Goal: Information Seeking & Learning: Learn about a topic

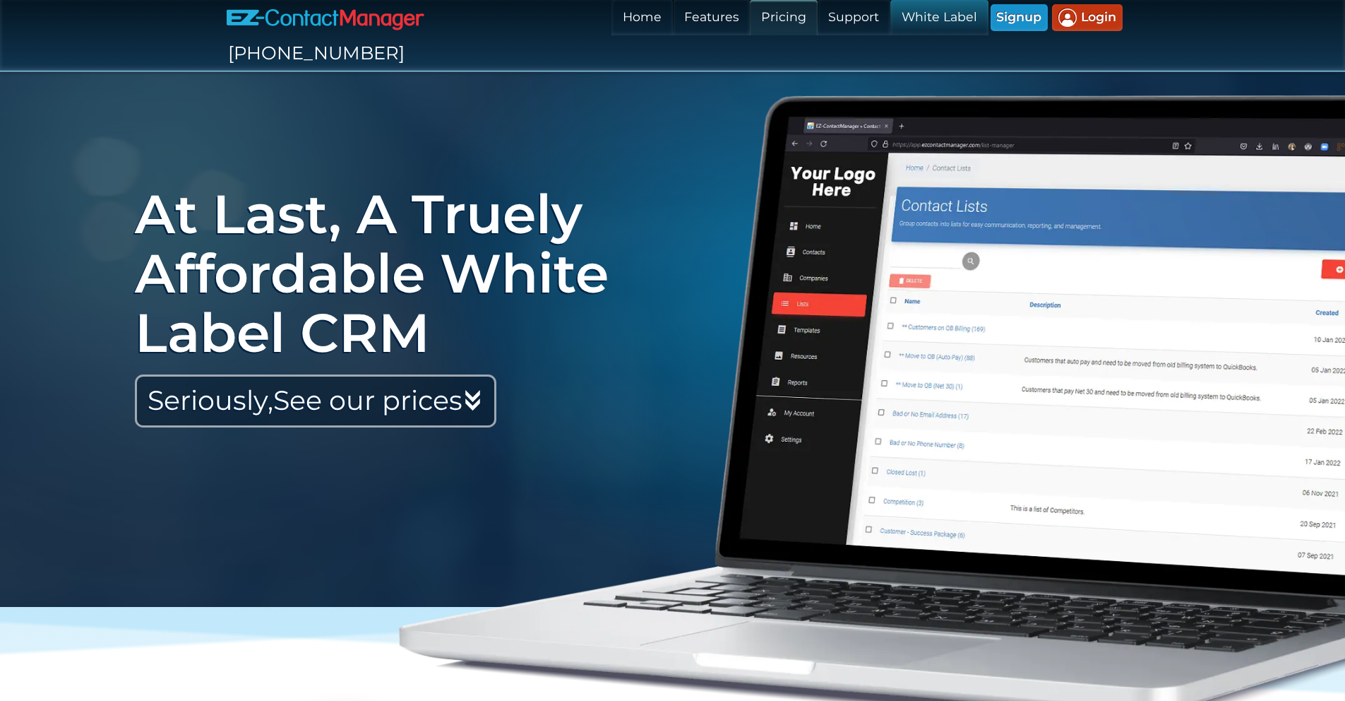
click at [750, 20] on link "Pricing" at bounding box center [783, 17] width 67 height 35
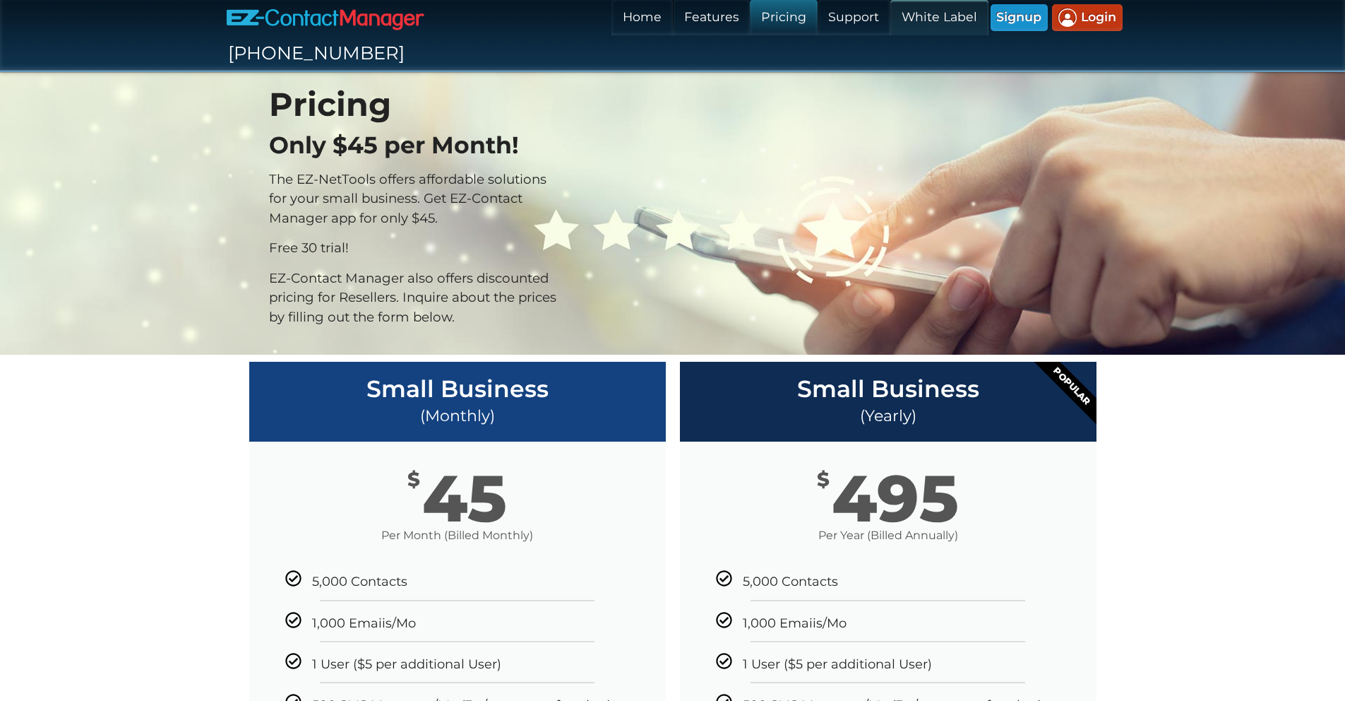
click at [890, 13] on link "White Label" at bounding box center [938, 17] width 97 height 35
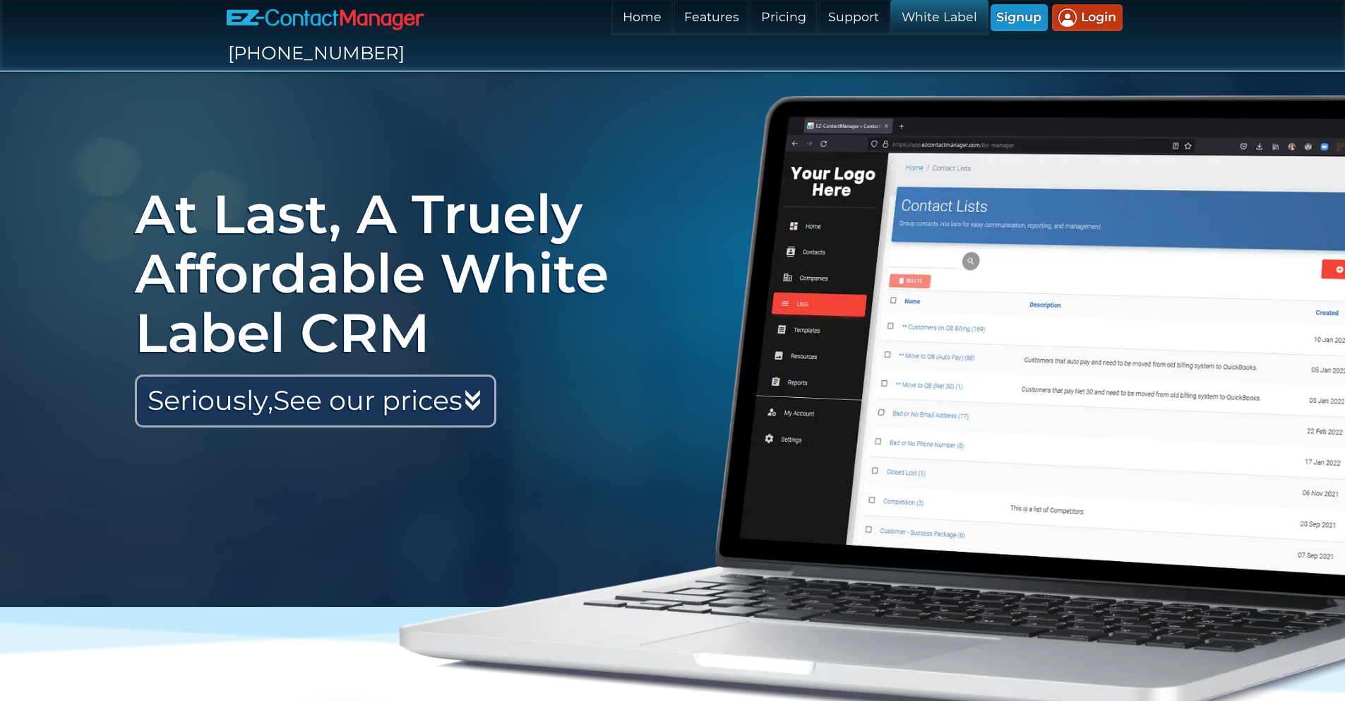
click at [371, 374] on link "Seriously, See our prices" at bounding box center [316, 400] width 362 height 53
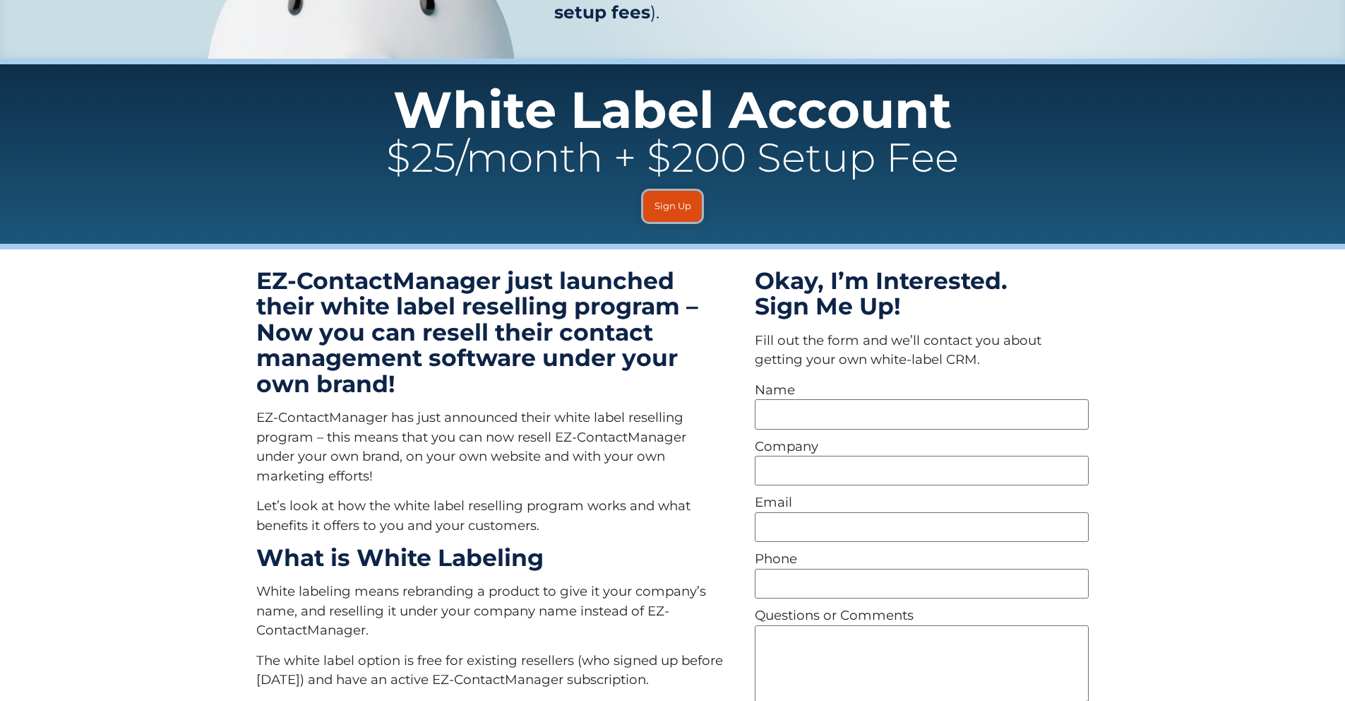
scroll to position [2200, 0]
